Goal: Transaction & Acquisition: Purchase product/service

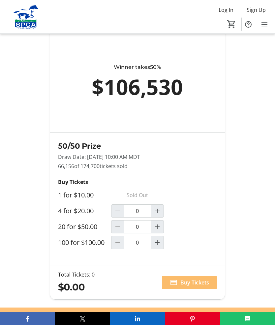
scroll to position [534, 0]
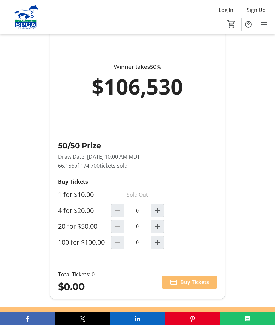
click at [160, 215] on mat-icon "Increment by one" at bounding box center [157, 211] width 8 height 8
type input "1"
click at [198, 286] on span "Buy Tickets" at bounding box center [194, 282] width 29 height 8
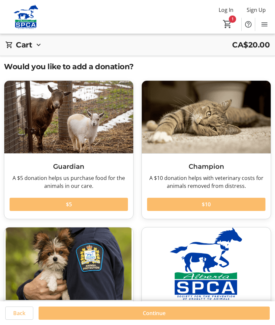
click at [160, 317] on span "Continue" at bounding box center [154, 313] width 23 height 8
click at [159, 320] on div "Continue" at bounding box center [154, 313] width 231 height 13
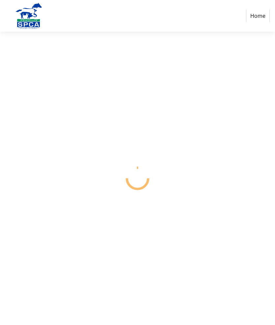
select select "CA"
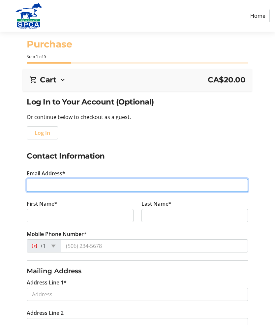
click at [74, 184] on input "Email Address*" at bounding box center [137, 185] width 221 height 13
type input "[EMAIL_ADDRESS][DOMAIN_NAME]"
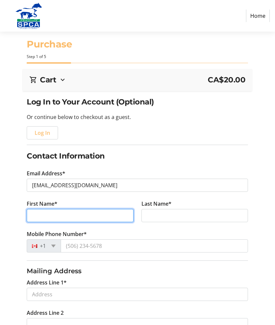
click at [75, 213] on input "First Name*" at bounding box center [80, 215] width 107 height 13
type input "[PERSON_NAME]"
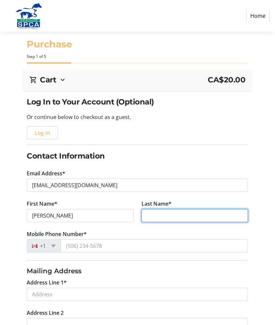
click at [171, 219] on input "Last Name*" at bounding box center [194, 215] width 107 height 13
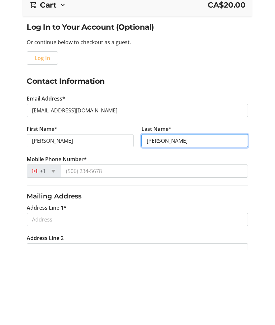
type input "[PERSON_NAME]"
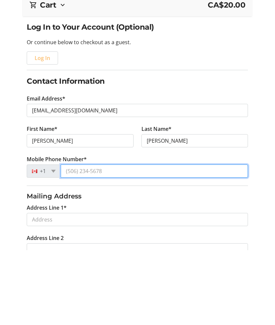
click at [109, 239] on input "Mobile Phone Number*" at bounding box center [154, 245] width 187 height 13
type input "[PHONE_NUMBER]"
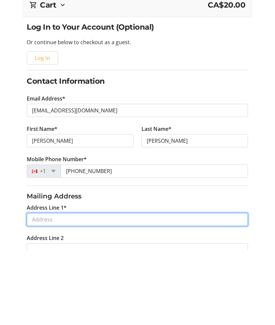
click at [77, 288] on input "Address Line 1*" at bounding box center [137, 294] width 221 height 13
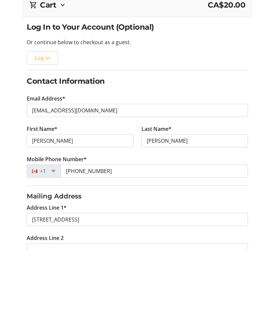
type input "[STREET_ADDRESS]"
type input "[GEOGRAPHIC_DATA]"
select select "AB"
type input "T2K 4P5"
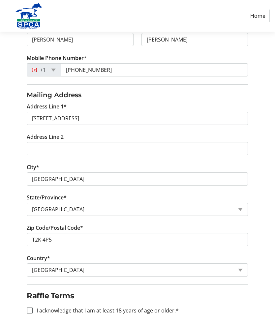
scroll to position [182, 0]
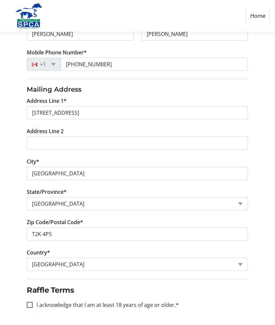
click at [36, 303] on div at bounding box center [30, 305] width 16 height 16
checkbox input "true"
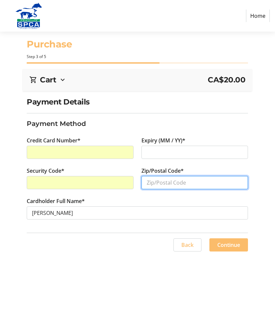
click at [174, 183] on input "Zip/Postal Code*" at bounding box center [194, 182] width 107 height 13
click at [172, 183] on input "T2K4P" at bounding box center [194, 182] width 107 height 13
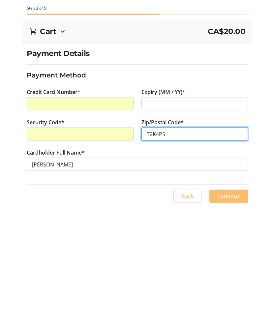
type input "T2K4P5"
click at [232, 241] on span "Continue" at bounding box center [228, 245] width 23 height 8
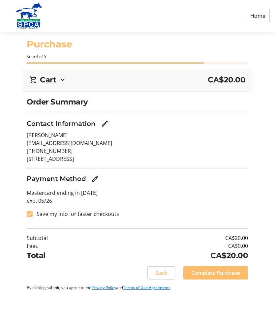
click at [218, 272] on span "Complete Purchase" at bounding box center [215, 273] width 49 height 8
